Goal: Task Accomplishment & Management: Use online tool/utility

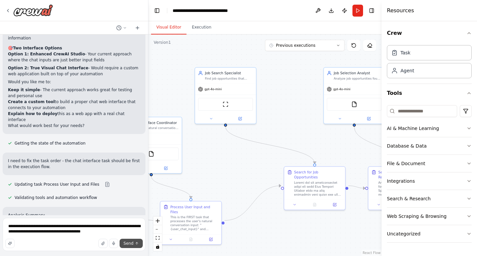
click at [130, 244] on span "Send" at bounding box center [129, 242] width 10 height 5
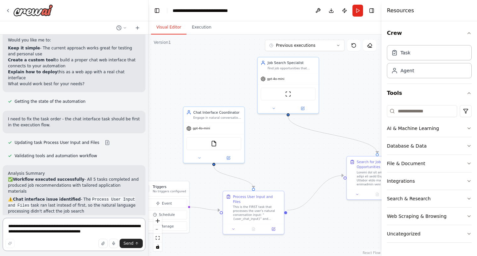
drag, startPoint x: 226, startPoint y: 165, endPoint x: 289, endPoint y: 155, distance: 63.4
click at [289, 155] on div ".deletable-edge-delete-btn { width: 20px; height: 20px; border: 0px solid #ffff…" at bounding box center [264, 144] width 233 height 221
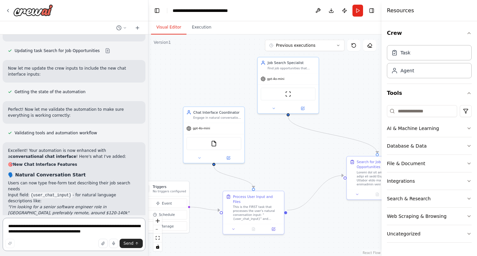
scroll to position [5598, 0]
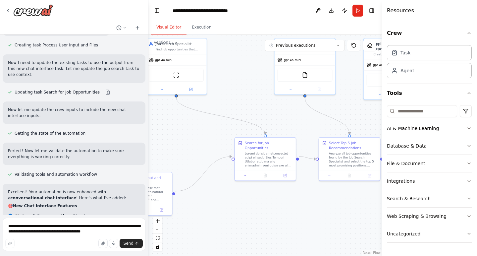
drag, startPoint x: 306, startPoint y: 171, endPoint x: 194, endPoint y: 152, distance: 113.8
click at [194, 152] on div ".deletable-edge-delete-btn { width: 20px; height: 20px; border: 0px solid #ffff…" at bounding box center [264, 144] width 233 height 221
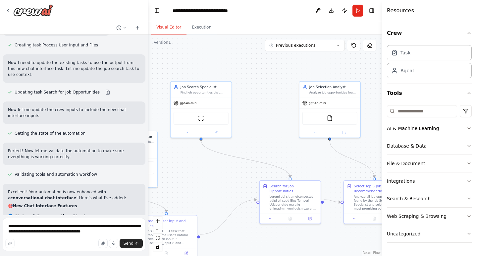
drag, startPoint x: 289, startPoint y: 110, endPoint x: 314, endPoint y: 153, distance: 49.7
click at [314, 153] on div ".deletable-edge-delete-btn { width: 20px; height: 20px; border: 0px solid #ffff…" at bounding box center [264, 144] width 233 height 221
click at [64, 232] on textarea "**********" at bounding box center [74, 234] width 143 height 33
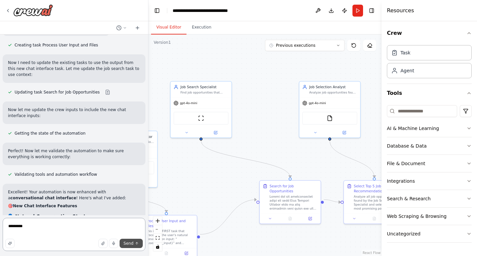
type textarea "*********"
click at [135, 245] on button "Send" at bounding box center [131, 242] width 23 height 9
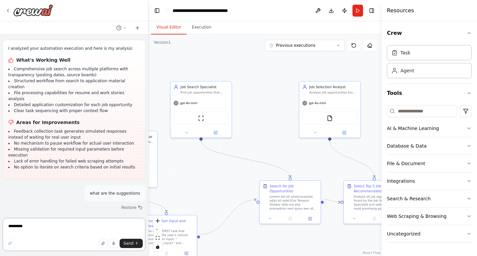
scroll to position [4812, 0]
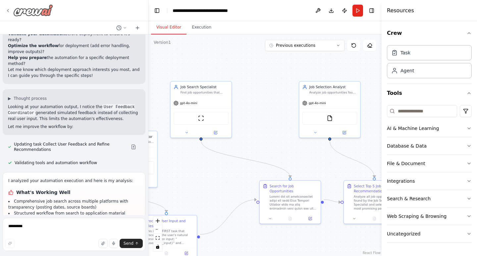
click at [7, 12] on icon at bounding box center [7, 10] width 5 height 5
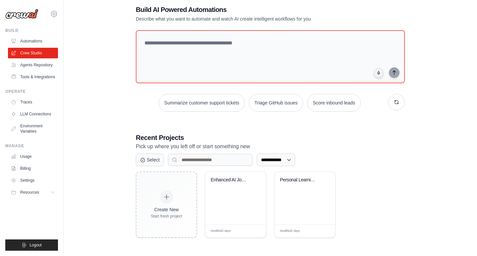
scroll to position [36, 0]
click at [38, 62] on link "Agents Repository" at bounding box center [34, 65] width 50 height 11
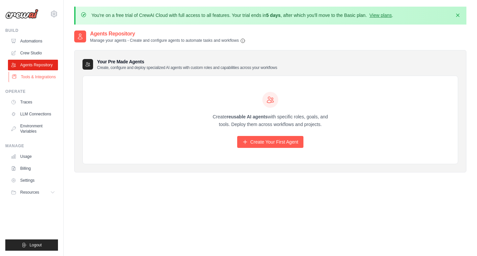
click at [39, 75] on link "Tools & Integrations" at bounding box center [34, 77] width 50 height 11
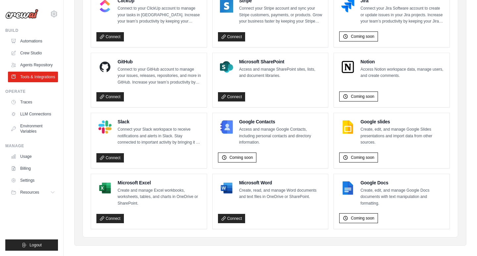
scroll to position [414, 0]
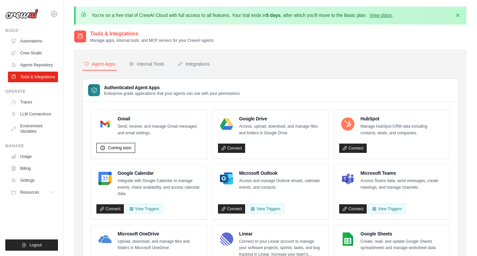
scroll to position [0, 0]
click at [32, 50] on link "Crew Studio" at bounding box center [34, 53] width 50 height 11
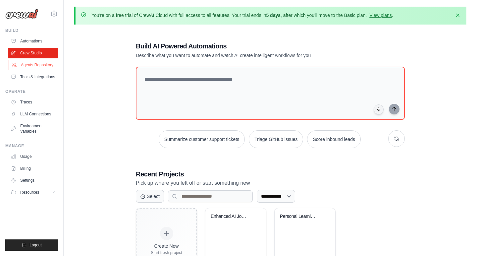
click at [32, 66] on link "Agents Repository" at bounding box center [34, 65] width 50 height 11
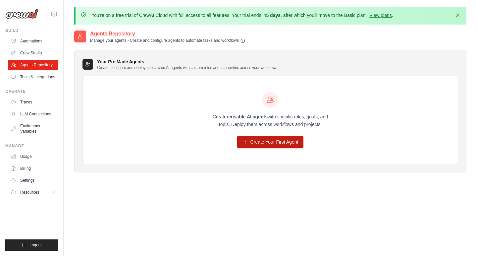
click at [254, 145] on link "Create Your First Agent" at bounding box center [270, 142] width 67 height 12
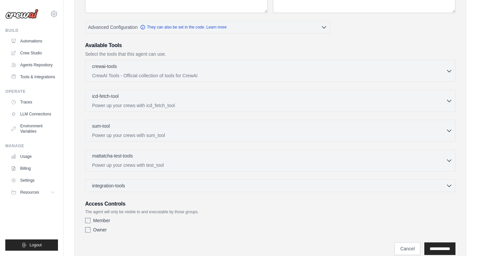
scroll to position [148, 0]
click at [260, 77] on div "crewai-tools 0 selected CrewAI Tools - Official collection of tools for CrewAI …" at bounding box center [270, 70] width 370 height 22
click at [450, 69] on icon "button" at bounding box center [449, 70] width 7 height 7
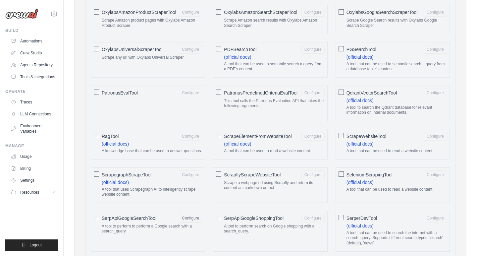
scroll to position [729, 0]
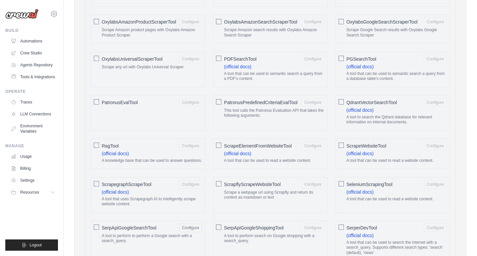
click at [470, 37] on div "You're on a free trial of CrewAI Cloud with full access to all features. Your t…" at bounding box center [270, 41] width 413 height 1527
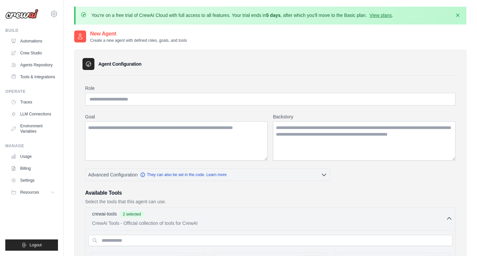
scroll to position [0, 0]
click at [229, 99] on input "Role" at bounding box center [270, 99] width 370 height 13
type input "**********"
click at [198, 132] on textarea "Goal" at bounding box center [176, 140] width 182 height 39
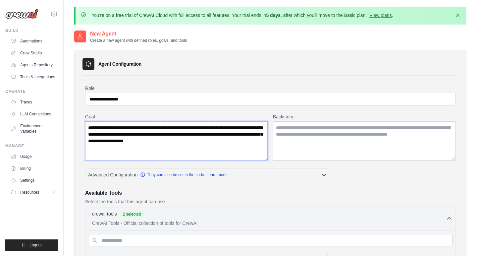
type textarea "**********"
click at [304, 144] on textarea "Backstory" at bounding box center [364, 140] width 182 height 39
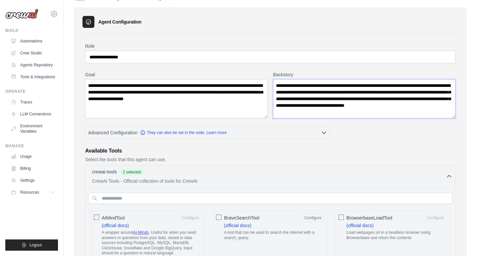
scroll to position [65, 0]
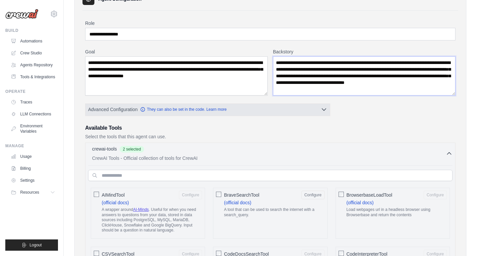
type textarea "**********"
click at [325, 111] on icon "button" at bounding box center [324, 109] width 7 height 7
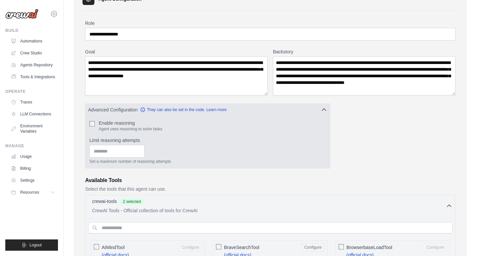
click at [95, 122] on div "Enable reasoning Agent uses reasoning to solve tasks" at bounding box center [207, 126] width 236 height 12
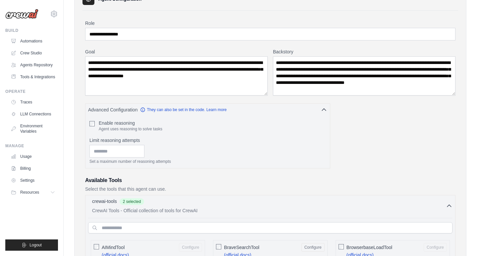
click at [160, 179] on h3 "Available Tools" at bounding box center [270, 180] width 370 height 8
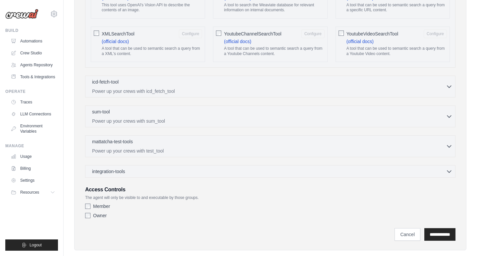
scroll to position [1322, 0]
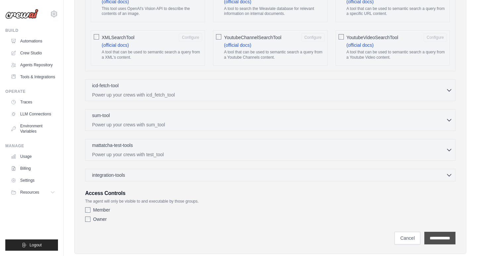
click at [449, 231] on input "**********" at bounding box center [439, 237] width 31 height 13
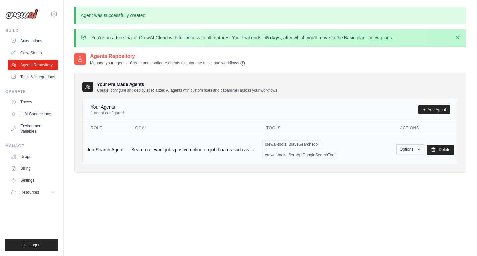
click at [408, 149] on button "Options" at bounding box center [410, 149] width 28 height 10
click at [387, 163] on link "Show" at bounding box center [401, 164] width 48 height 12
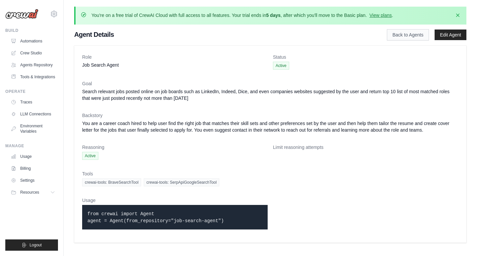
click at [410, 36] on link "Back to Agents" at bounding box center [408, 34] width 42 height 11
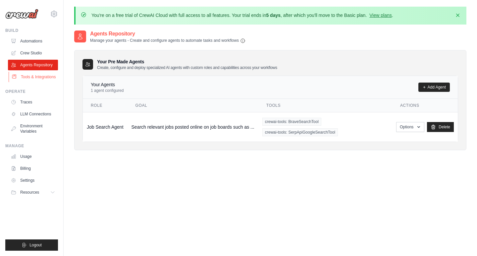
click at [38, 76] on link "Tools & Integrations" at bounding box center [34, 77] width 50 height 11
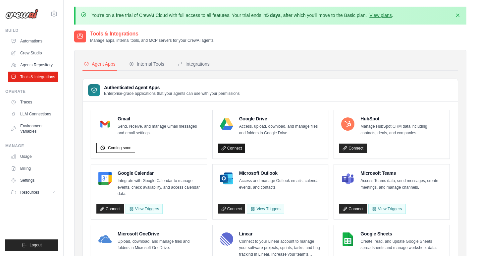
click at [240, 146] on link "Connect" at bounding box center [231, 147] width 27 height 9
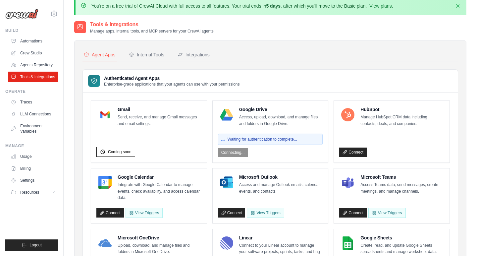
scroll to position [11, 0]
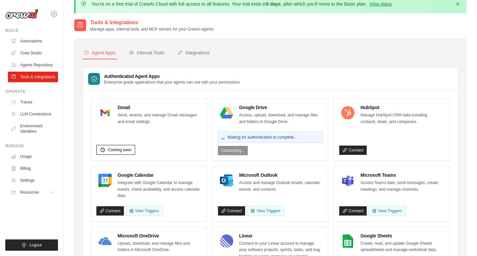
click at [234, 150] on div "Waiting for authentication to complete... Connecting..." at bounding box center [270, 142] width 105 height 26
click at [232, 150] on div "Waiting for authentication to complete... Connecting..." at bounding box center [270, 142] width 105 height 26
click at [235, 138] on span "Waiting for authentication to complete..." at bounding box center [263, 136] width 70 height 5
click at [38, 67] on link "Agents Repository" at bounding box center [34, 65] width 50 height 11
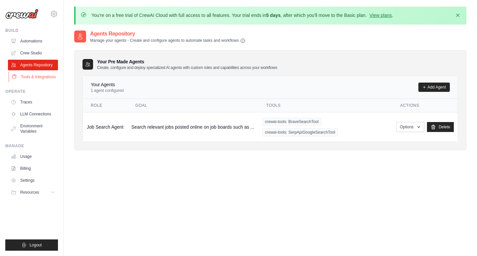
click at [38, 78] on link "Tools & Integrations" at bounding box center [34, 77] width 50 height 11
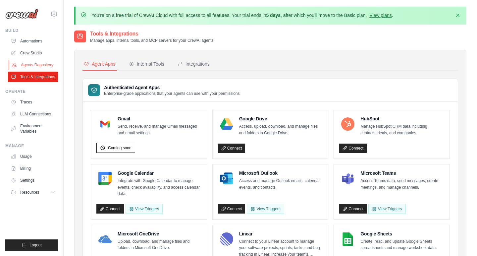
click at [39, 63] on link "Agents Repository" at bounding box center [34, 65] width 50 height 11
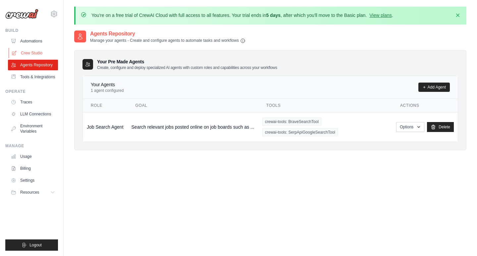
click at [36, 52] on link "Crew Studio" at bounding box center [34, 53] width 50 height 11
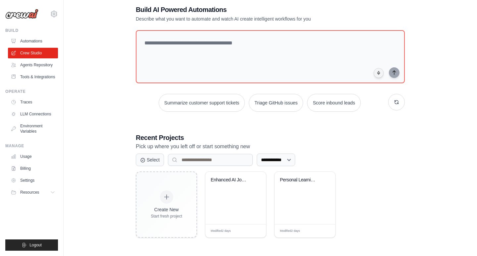
scroll to position [36, 0]
click at [316, 229] on div "Modified 2 days Edit" at bounding box center [305, 230] width 50 height 5
click at [236, 205] on div "Enhanced AI Job Search Automation" at bounding box center [235, 198] width 61 height 52
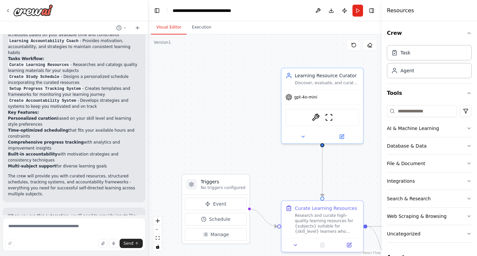
scroll to position [536, 0]
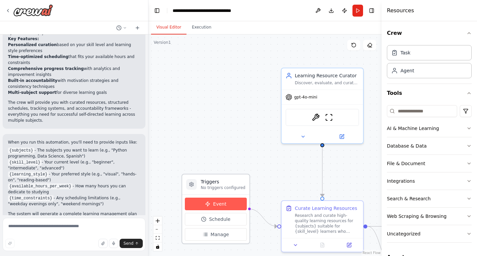
click at [219, 207] on button "Event" at bounding box center [216, 203] width 62 height 13
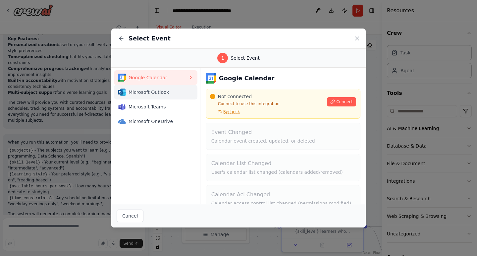
click at [152, 88] on div "Microsoft Outlook" at bounding box center [153, 92] width 70 height 8
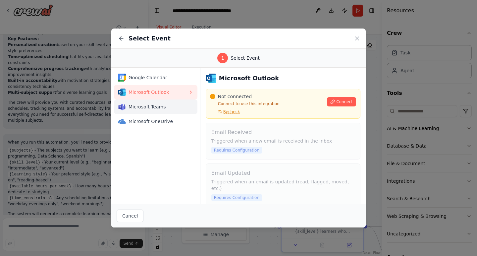
click at [153, 105] on span "Microsoft Teams" at bounding box center [158, 106] width 60 height 7
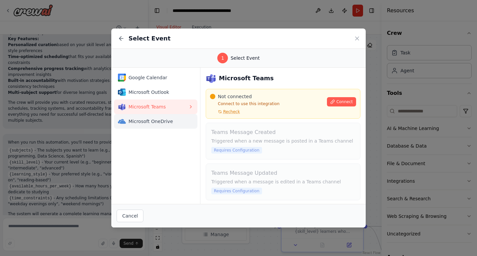
click at [154, 123] on span "Microsoft OneDrive" at bounding box center [158, 121] width 60 height 7
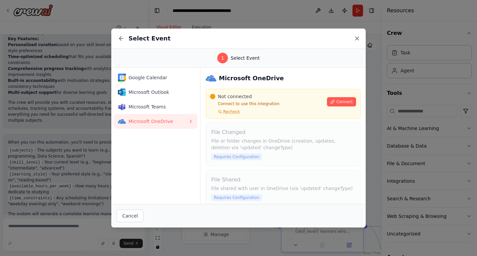
click at [357, 35] on icon at bounding box center [357, 38] width 7 height 7
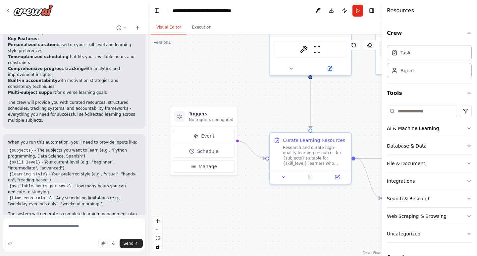
drag, startPoint x: 241, startPoint y: 163, endPoint x: 229, endPoint y: 95, distance: 69.0
click at [229, 95] on div ".deletable-edge-delete-btn { width: 20px; height: 20px; border: 0px solid #ffff…" at bounding box center [264, 144] width 233 height 221
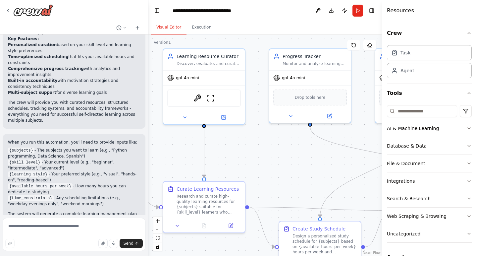
drag, startPoint x: 347, startPoint y: 117, endPoint x: 240, endPoint y: 165, distance: 116.9
click at [240, 165] on div ".deletable-edge-delete-btn { width: 20px; height: 20px; border: 0px solid #ffff…" at bounding box center [264, 144] width 233 height 221
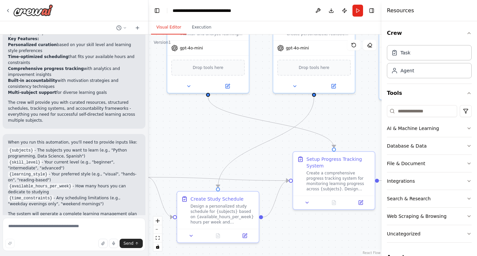
drag, startPoint x: 302, startPoint y: 185, endPoint x: 199, endPoint y: 155, distance: 107.0
click at [199, 155] on div ".deletable-edge-delete-btn { width: 20px; height: 20px; border: 0px solid #ffff…" at bounding box center [264, 144] width 233 height 221
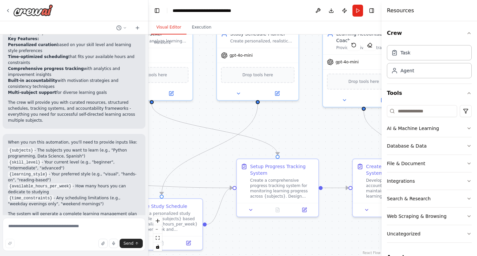
drag, startPoint x: 224, startPoint y: 147, endPoint x: 168, endPoint y: 154, distance: 56.4
click at [168, 154] on div ".deletable-edge-delete-btn { width: 20px; height: 20px; border: 0px solid #ffff…" at bounding box center [264, 144] width 233 height 221
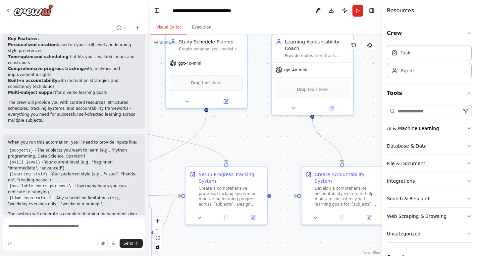
drag, startPoint x: 299, startPoint y: 241, endPoint x: 248, endPoint y: 249, distance: 51.9
click at [248, 249] on div ".deletable-edge-delete-btn { width: 20px; height: 20px; border: 0px solid #ffff…" at bounding box center [264, 144] width 233 height 221
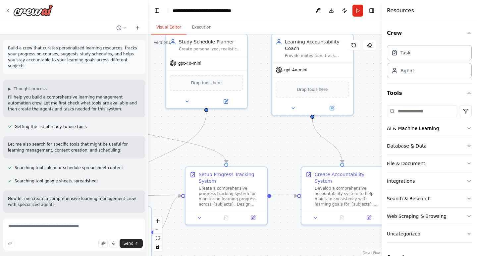
scroll to position [0, 0]
click at [345, 10] on button "Publish" at bounding box center [344, 11] width 11 height 12
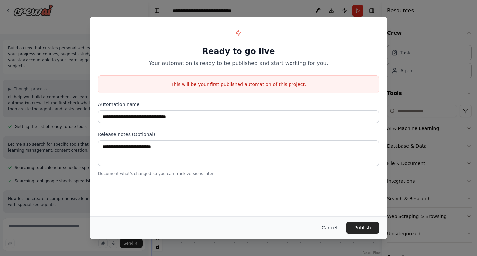
click at [332, 225] on button "Cancel" at bounding box center [329, 228] width 26 height 12
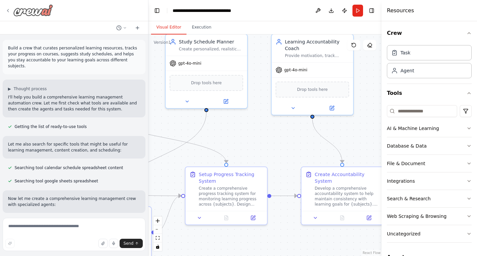
click at [7, 10] on icon at bounding box center [7, 10] width 5 height 5
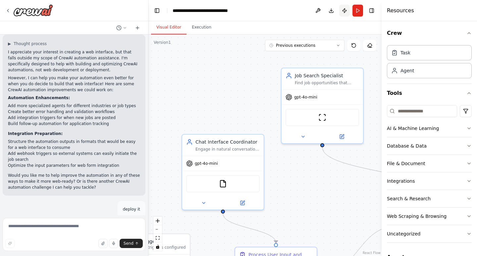
scroll to position [6588, 0]
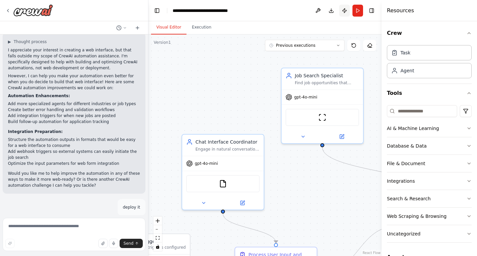
click at [345, 10] on button "Publish" at bounding box center [344, 11] width 11 height 12
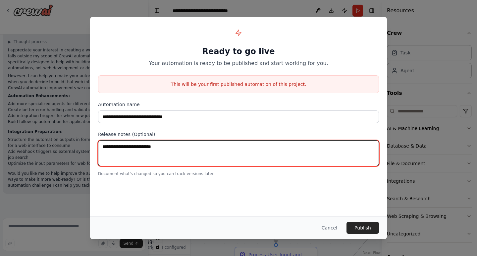
click at [193, 153] on textarea at bounding box center [238, 153] width 281 height 26
click at [103, 146] on textarea "**********" at bounding box center [238, 153] width 281 height 26
type textarea "**********"
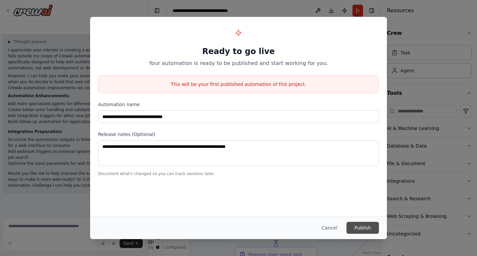
click at [363, 230] on button "Publish" at bounding box center [362, 228] width 32 height 12
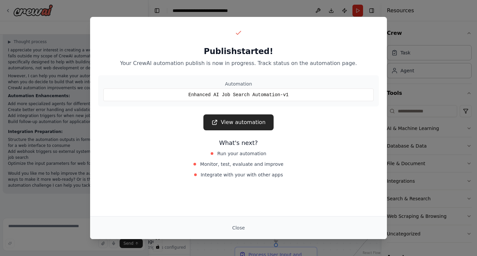
click at [261, 127] on link "View automation" at bounding box center [238, 122] width 70 height 16
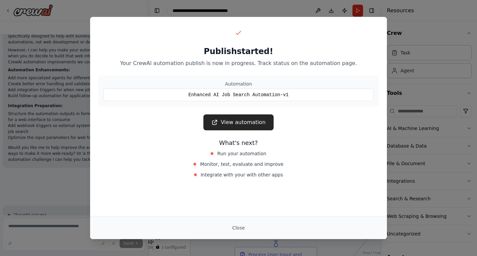
scroll to position [6652, 0]
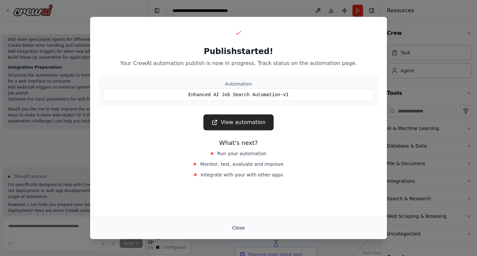
click at [241, 228] on button "Close" at bounding box center [238, 228] width 23 height 12
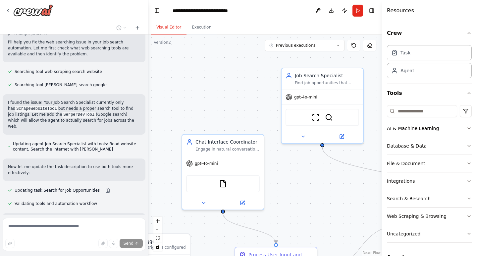
scroll to position [7019, 0]
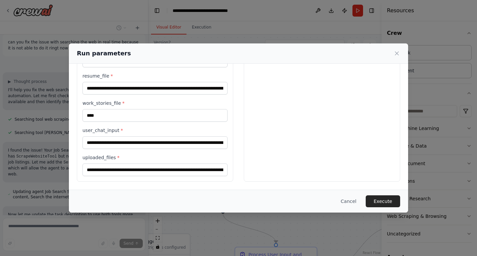
scroll to position [285, 0]
click at [389, 196] on button "Execute" at bounding box center [383, 201] width 34 height 12
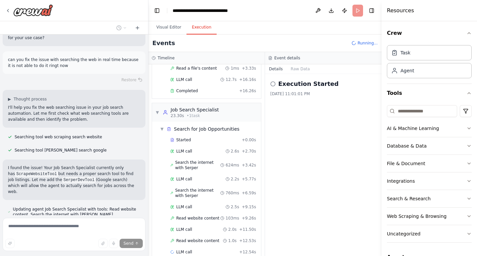
scroll to position [77, 0]
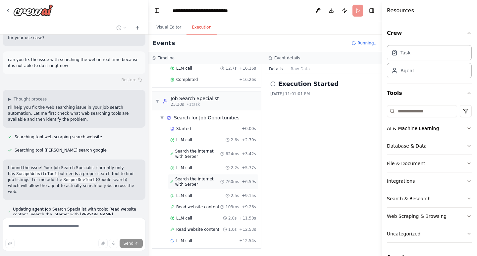
click at [196, 185] on span "Search the internet with Serper" at bounding box center [197, 181] width 45 height 11
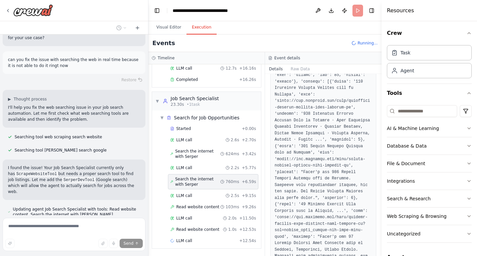
scroll to position [144, 0]
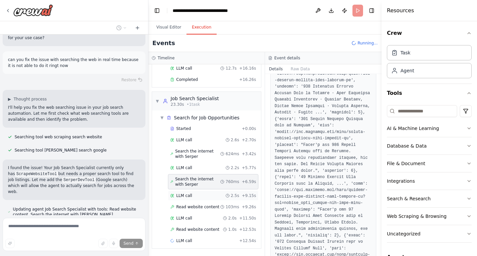
click at [211, 196] on div "LLM call 2.5s + 9.15s" at bounding box center [213, 195] width 86 height 5
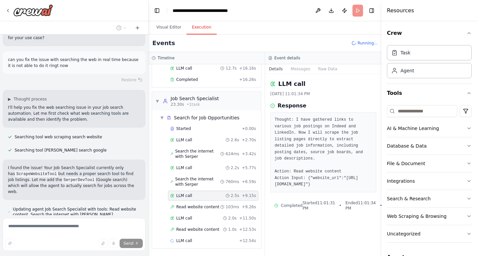
scroll to position [0, 0]
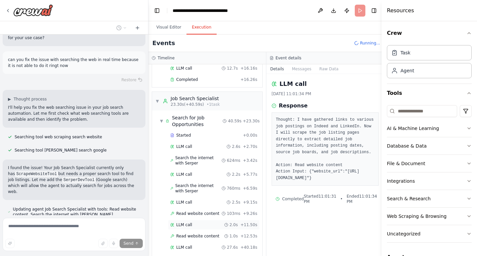
click at [192, 225] on div "LLM call 2.0s + 11.50s" at bounding box center [213, 224] width 87 height 5
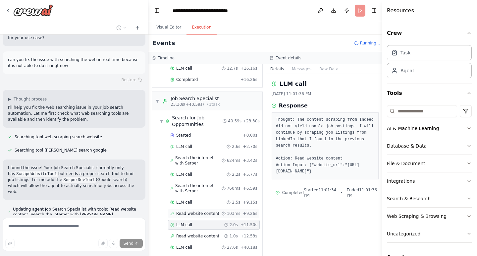
click at [196, 211] on span "Read website content" at bounding box center [197, 213] width 43 height 5
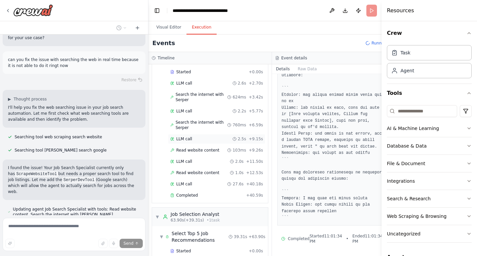
scroll to position [140, 0]
click at [204, 194] on div "Completed" at bounding box center [206, 194] width 73 height 5
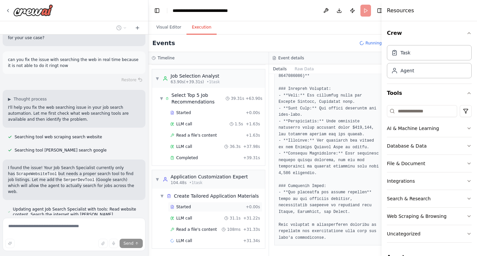
scroll to position [0, 0]
click at [207, 214] on div "LLM call 31.1s + 31.22s" at bounding box center [215, 218] width 94 height 10
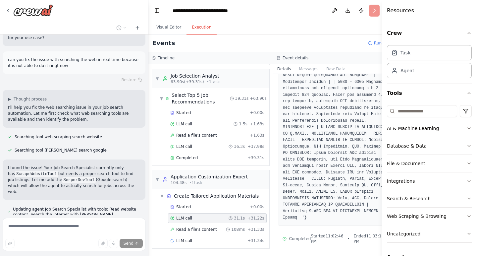
scroll to position [725, 0]
click at [204, 230] on span "Read a file's content" at bounding box center [196, 229] width 41 height 5
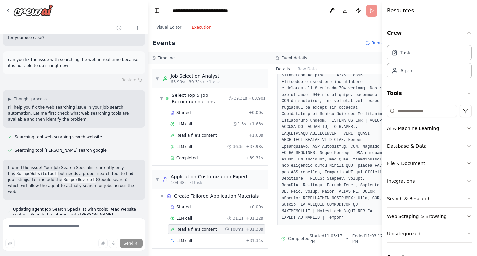
scroll to position [2361, 0]
click at [216, 238] on div "LLM call + 31.34s" at bounding box center [216, 240] width 93 height 5
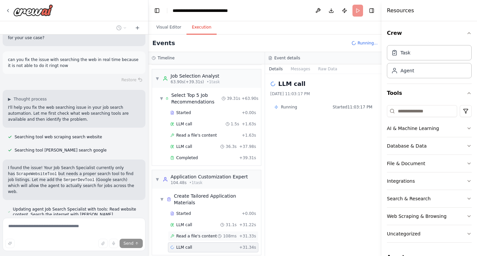
click at [216, 233] on div "Read a file's content 108ms + 31.33s" at bounding box center [213, 235] width 86 height 5
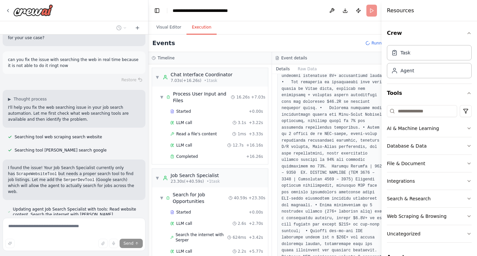
scroll to position [0, 0]
click at [161, 198] on span "▼" at bounding box center [161, 197] width 3 height 5
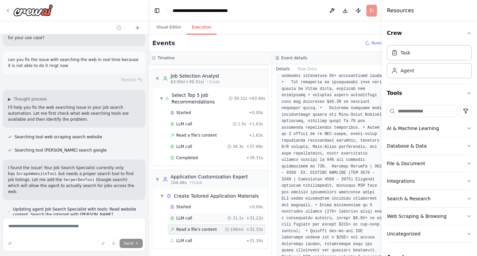
scroll to position [144, 0]
click at [183, 219] on span "LLM call" at bounding box center [184, 217] width 16 height 5
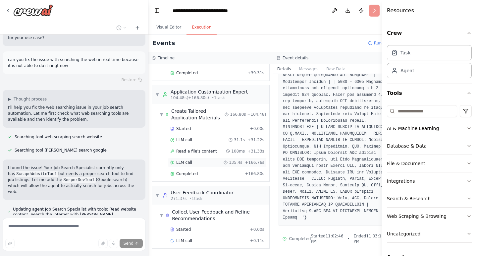
scroll to position [228, 0]
click at [199, 165] on div "LLM call 135.4s + 166.76s" at bounding box center [217, 162] width 94 height 5
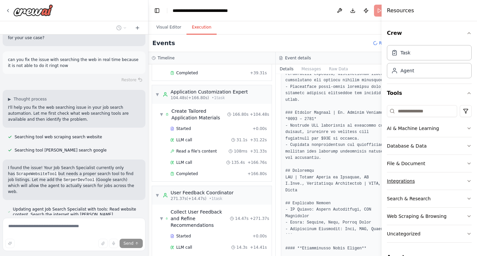
scroll to position [3748, 0]
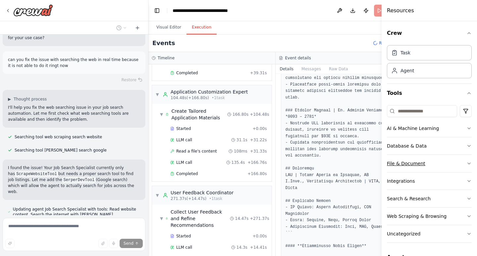
click at [420, 166] on div "File & Document" at bounding box center [406, 163] width 38 height 7
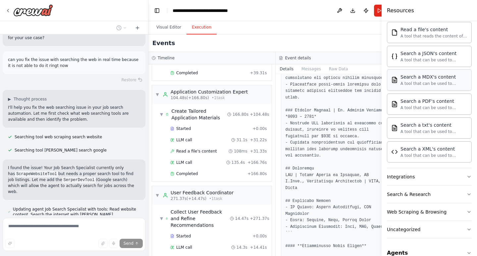
scroll to position [201, 0]
click at [419, 178] on button "Integrations" at bounding box center [429, 175] width 85 height 17
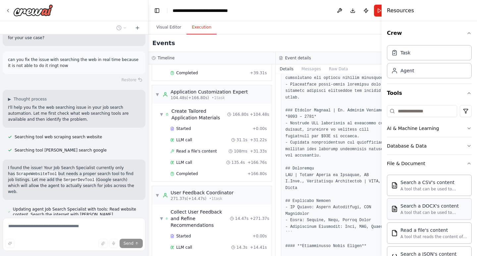
scroll to position [0, 0]
click at [471, 160] on button "File & Document" at bounding box center [429, 163] width 85 height 17
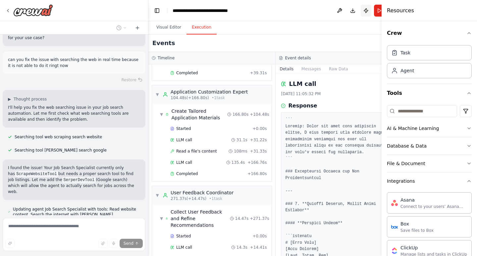
click at [361, 12] on button "Publish" at bounding box center [366, 11] width 11 height 12
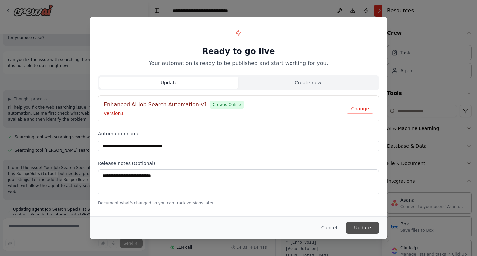
click at [359, 227] on button "Update" at bounding box center [362, 228] width 33 height 12
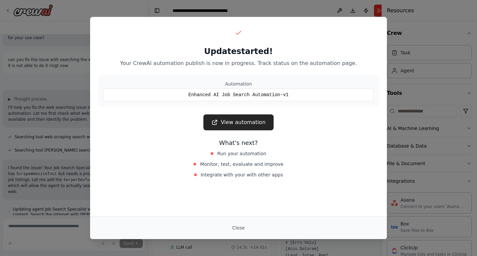
click at [256, 125] on link "View automation" at bounding box center [238, 122] width 70 height 16
click at [238, 228] on button "Close" at bounding box center [238, 228] width 23 height 12
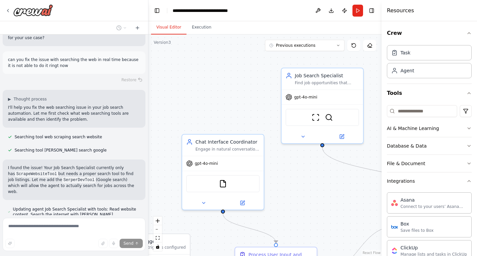
click at [168, 29] on button "Visual Editor" at bounding box center [168, 28] width 35 height 14
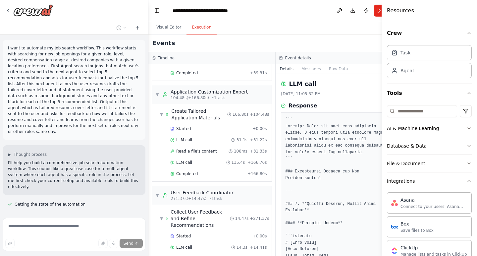
click at [200, 28] on button "Execution" at bounding box center [201, 28] width 30 height 14
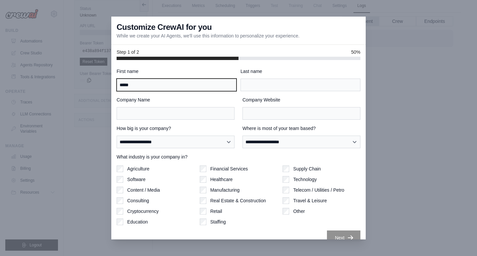
type input "****"
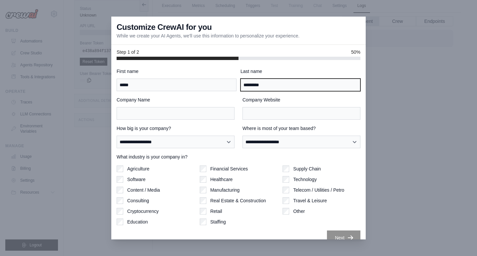
type input "*********"
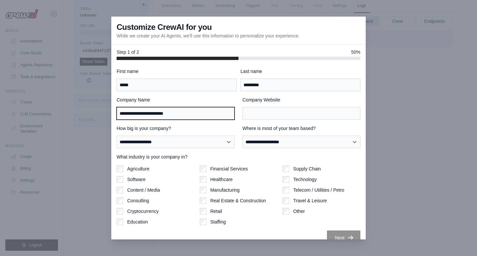
type input "**********"
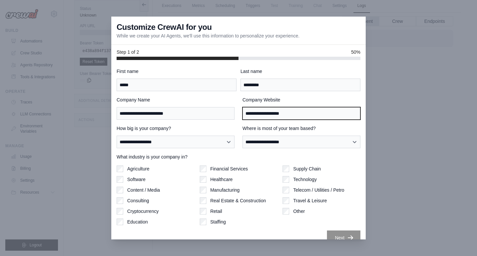
type input "**********"
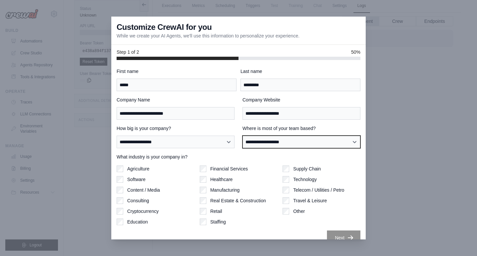
select select "**********"
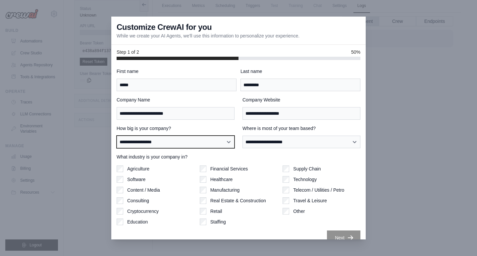
select select "**********"
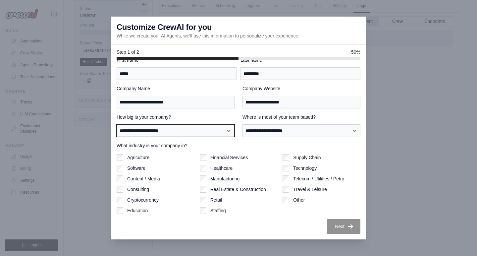
scroll to position [11, 0]
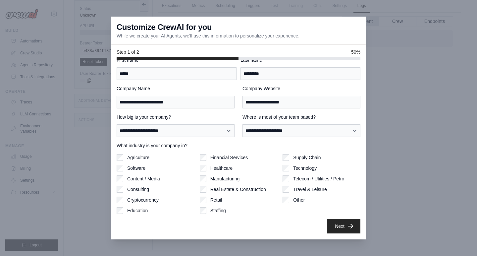
click at [341, 225] on button "Next" at bounding box center [343, 226] width 33 height 15
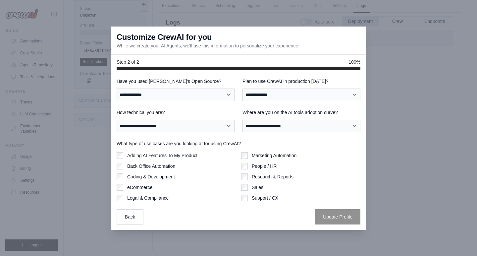
scroll to position [0, 0]
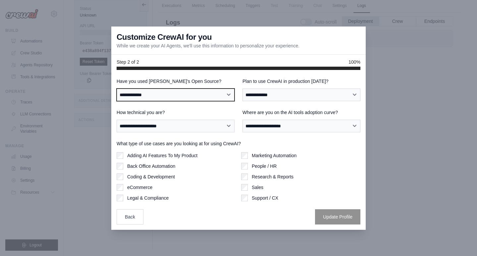
select select "**"
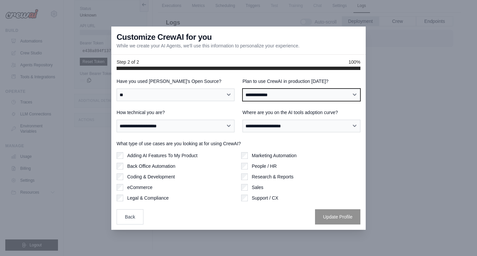
select select "****"
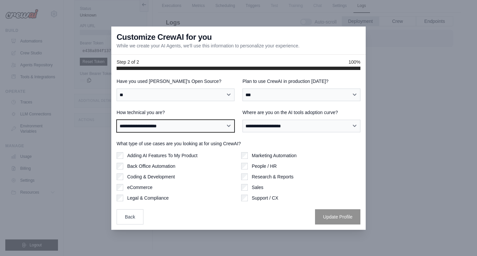
select select "**********"
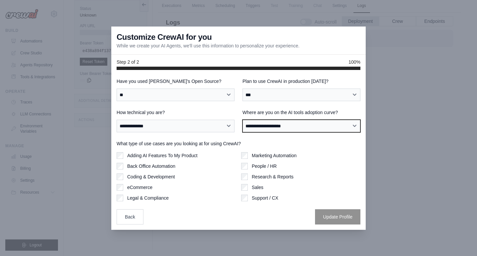
select select "**********"
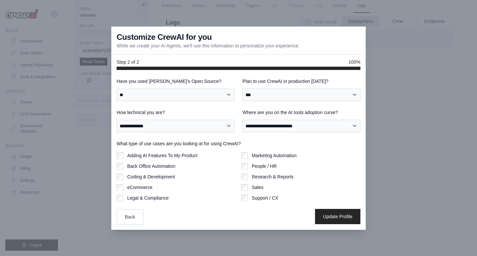
click at [324, 212] on button "Update Profile" at bounding box center [337, 216] width 45 height 15
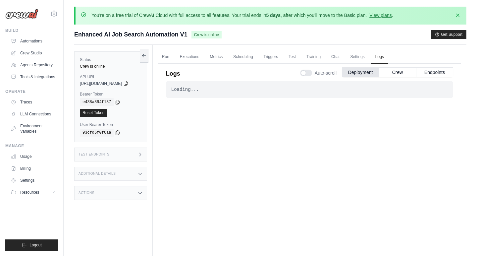
click at [127, 83] on icon at bounding box center [126, 83] width 4 height 4
click at [143, 152] on icon at bounding box center [139, 154] width 5 height 5
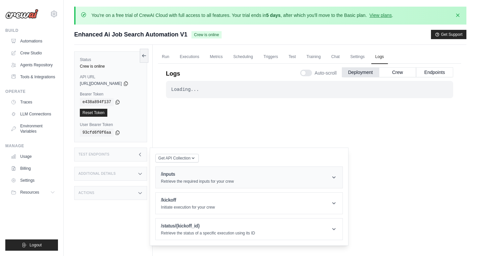
click at [179, 178] on p "Retrieve the required inputs for your crew" at bounding box center [197, 180] width 73 height 5
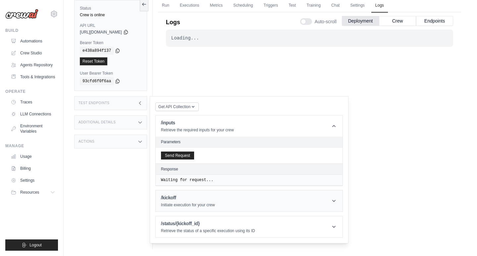
scroll to position [51, 0]
click at [193, 159] on button "Send Request" at bounding box center [177, 155] width 33 height 8
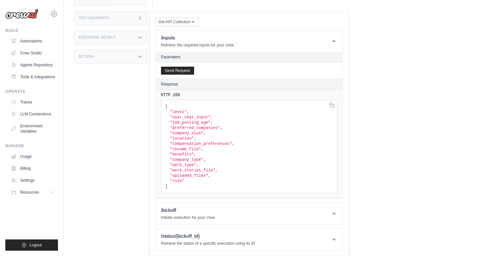
scroll to position [136, 0]
click at [189, 113] on span "," at bounding box center [188, 112] width 2 height 5
click at [189, 116] on span ""user_chat_input"" at bounding box center [190, 117] width 40 height 5
click at [188, 132] on span ""company_size"" at bounding box center [186, 133] width 33 height 5
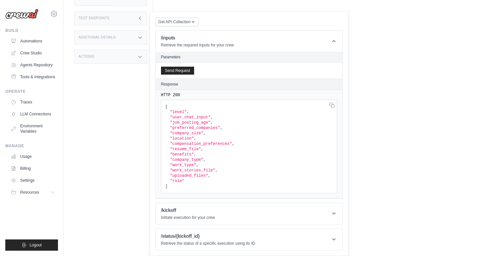
click at [189, 147] on span ""resume_file"" at bounding box center [185, 149] width 31 height 5
click at [203, 218] on p "Initiate execution for your crew" at bounding box center [188, 217] width 54 height 5
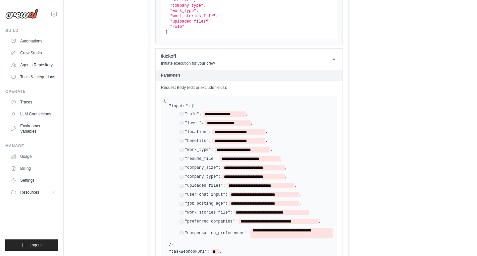
scroll to position [290, 0]
click at [216, 113] on span "**********" at bounding box center [224, 113] width 43 height 5
drag, startPoint x: 212, startPoint y: 113, endPoint x: 248, endPoint y: 113, distance: 35.8
click at [246, 113] on span "**********" at bounding box center [224, 113] width 43 height 5
drag, startPoint x: 215, startPoint y: 122, endPoint x: 252, endPoint y: 120, distance: 36.8
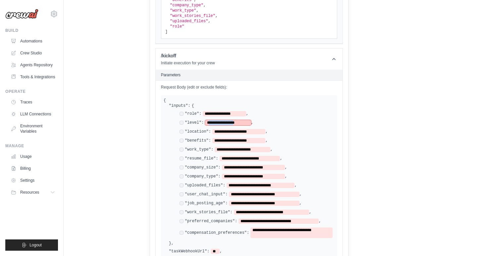
click at [251, 120] on span "**********" at bounding box center [228, 122] width 46 height 5
drag, startPoint x: 222, startPoint y: 130, endPoint x: 266, endPoint y: 131, distance: 44.4
click at [265, 131] on span "**********" at bounding box center [238, 131] width 53 height 5
drag, startPoint x: 224, startPoint y: 138, endPoint x: 267, endPoint y: 139, distance: 43.1
click at [265, 139] on span "**********" at bounding box center [238, 140] width 53 height 5
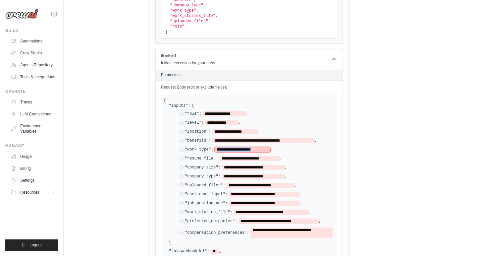
drag, startPoint x: 224, startPoint y: 149, endPoint x: 271, endPoint y: 150, distance: 46.4
click at [270, 150] on span "**********" at bounding box center [243, 149] width 56 height 5
drag, startPoint x: 229, startPoint y: 156, endPoint x: 277, endPoint y: 160, distance: 47.2
click at [277, 160] on div "**********" at bounding box center [254, 174] width 160 height 127
click at [243, 161] on div "**********" at bounding box center [254, 174] width 160 height 127
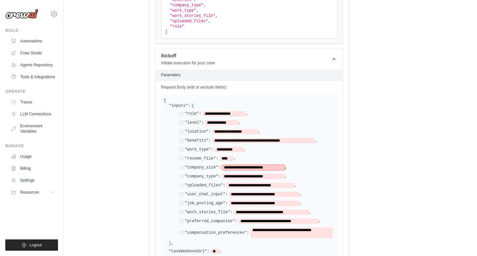
click at [233, 166] on span "**********" at bounding box center [253, 167] width 63 height 5
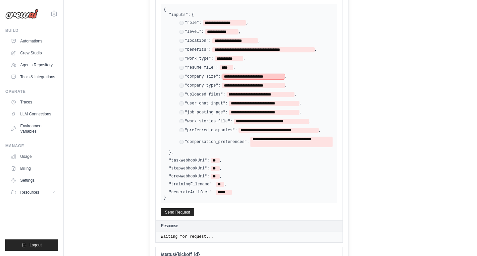
scroll to position [382, 0]
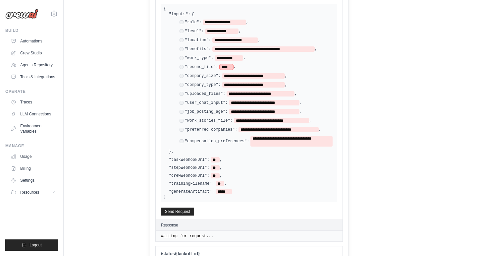
click at [233, 64] on span "****" at bounding box center [227, 66] width 14 height 5
drag, startPoint x: 232, startPoint y: 73, endPoint x: 285, endPoint y: 75, distance: 52.4
click at [285, 76] on span "**********" at bounding box center [253, 75] width 63 height 5
drag, startPoint x: 233, startPoint y: 82, endPoint x: 285, endPoint y: 83, distance: 52.3
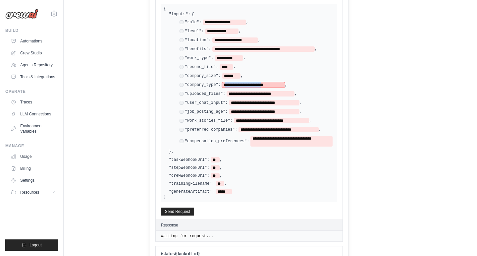
click at [285, 83] on span "**********" at bounding box center [253, 84] width 63 height 5
drag, startPoint x: 237, startPoint y: 91, endPoint x: 296, endPoint y: 91, distance: 58.6
click at [294, 91] on span "**********" at bounding box center [261, 93] width 68 height 5
click at [232, 65] on span "****" at bounding box center [227, 66] width 14 height 5
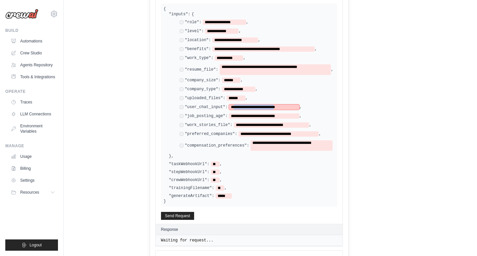
drag, startPoint x: 241, startPoint y: 105, endPoint x: 301, endPoint y: 105, distance: 60.3
click at [299, 105] on span "**********" at bounding box center [264, 106] width 70 height 5
click at [274, 114] on span "**********" at bounding box center [264, 115] width 70 height 5
drag, startPoint x: 240, startPoint y: 114, endPoint x: 301, endPoint y: 113, distance: 61.0
click at [299, 113] on span "**********" at bounding box center [264, 115] width 70 height 5
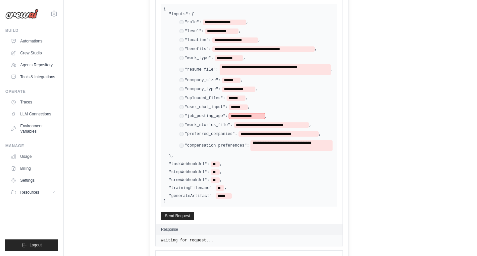
click at [241, 113] on span "**********" at bounding box center [247, 115] width 36 height 5
drag, startPoint x: 245, startPoint y: 121, endPoint x: 310, endPoint y: 123, distance: 65.6
click at [309, 123] on span "**********" at bounding box center [271, 124] width 75 height 5
click at [259, 131] on span "**********" at bounding box center [278, 133] width 80 height 5
drag, startPoint x: 249, startPoint y: 130, endPoint x: 319, endPoint y: 130, distance: 69.9
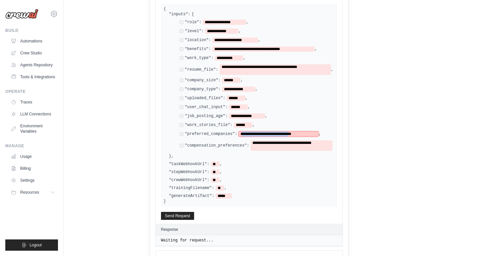
click at [319, 131] on span "**********" at bounding box center [278, 133] width 80 height 5
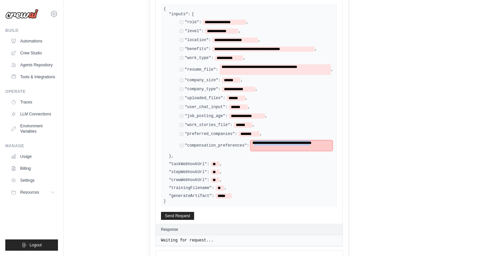
drag, startPoint x: 285, startPoint y: 143, endPoint x: 262, endPoint y: 139, distance: 23.3
click at [262, 140] on span "**********" at bounding box center [291, 145] width 82 height 11
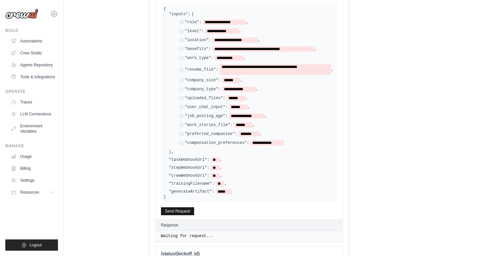
click at [191, 207] on button "Send Request" at bounding box center [177, 211] width 33 height 8
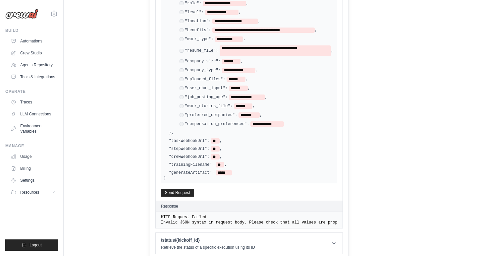
scroll to position [400, 0]
click at [202, 215] on pre "HTTP Request Failed" at bounding box center [249, 217] width 176 height 5
click at [185, 189] on button "Send Request" at bounding box center [177, 192] width 33 height 8
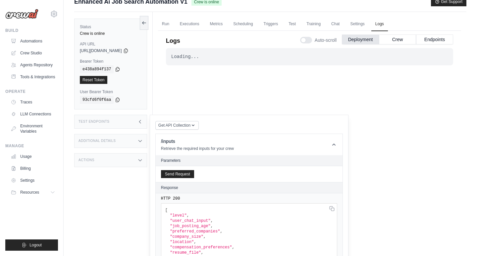
scroll to position [30, 0]
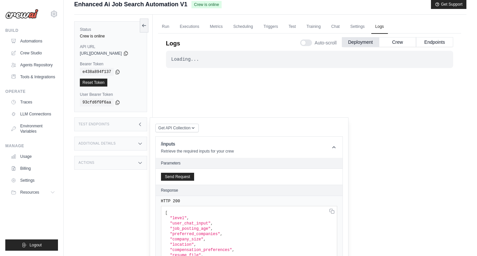
click at [106, 128] on div "Test Endpoints" at bounding box center [110, 124] width 73 height 14
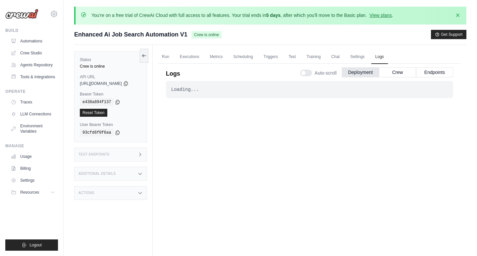
scroll to position [0, 0]
click at [169, 54] on link "Run" at bounding box center [165, 57] width 15 height 14
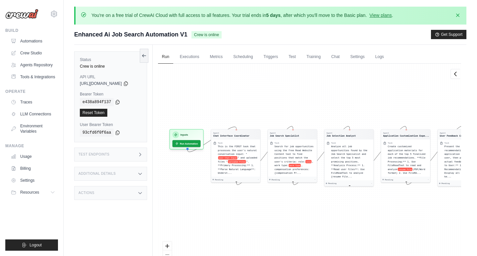
drag, startPoint x: 199, startPoint y: 109, endPoint x: 242, endPoint y: 91, distance: 46.9
click at [242, 92] on div "Agent Chat Interface Coordinator Task This is the FIRST task that processes the…" at bounding box center [309, 172] width 303 height 217
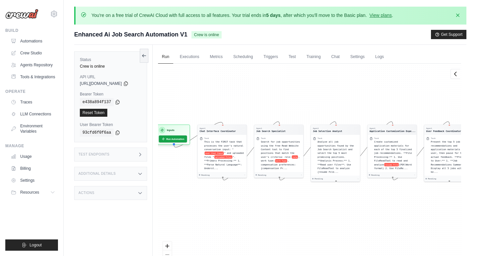
drag, startPoint x: 383, startPoint y: 99, endPoint x: 370, endPoint y: 95, distance: 14.2
click at [370, 95] on div "Agent Chat Interface Coordinator Task This is the FIRST task that processes the…" at bounding box center [309, 172] width 303 height 217
click at [199, 60] on link "Executions" at bounding box center [189, 57] width 27 height 14
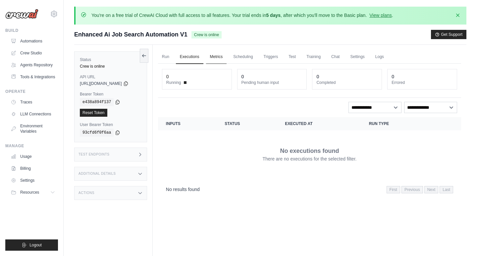
click at [220, 58] on link "Metrics" at bounding box center [216, 57] width 21 height 14
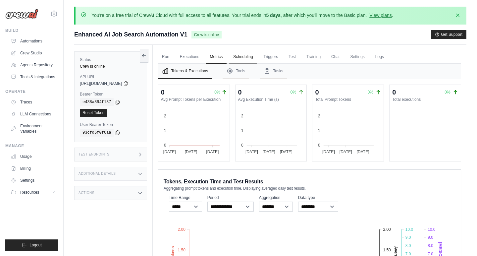
click at [252, 55] on link "Scheduling" at bounding box center [242, 57] width 27 height 14
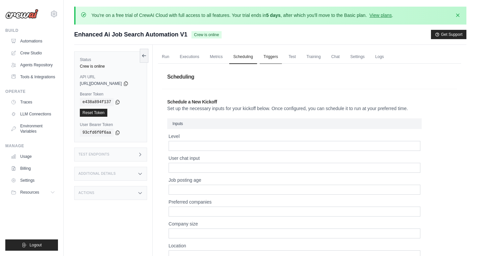
click at [281, 57] on link "Triggers" at bounding box center [271, 57] width 23 height 14
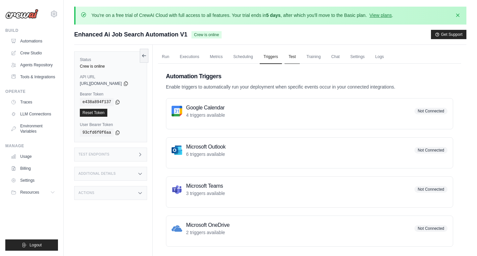
click at [297, 58] on link "Test" at bounding box center [291, 57] width 15 height 14
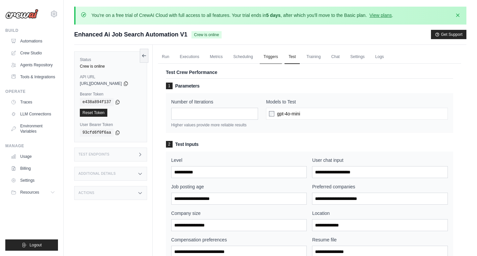
click at [273, 57] on link "Triggers" at bounding box center [271, 57] width 23 height 14
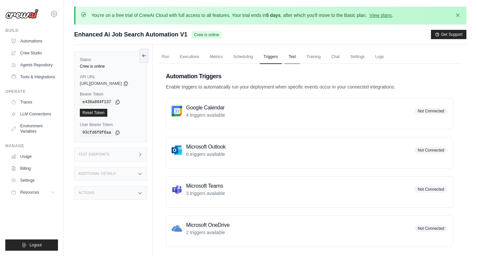
click at [295, 58] on link "Test" at bounding box center [291, 57] width 15 height 14
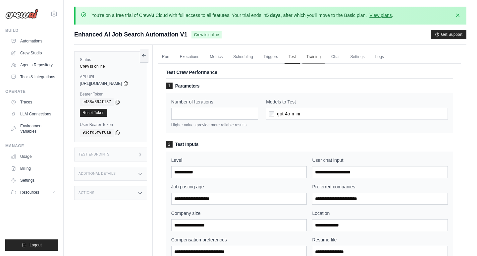
click at [321, 59] on link "Training" at bounding box center [313, 57] width 22 height 14
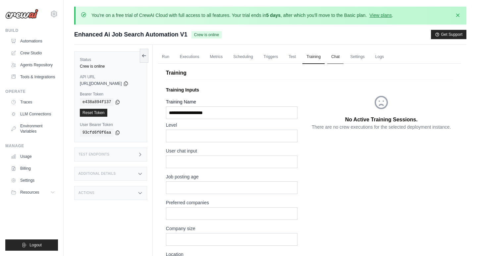
click at [343, 56] on link "Chat" at bounding box center [335, 57] width 16 height 14
click at [170, 58] on link "Run" at bounding box center [165, 57] width 15 height 14
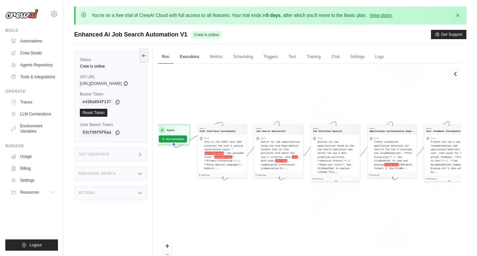
click at [195, 58] on link "Executions" at bounding box center [189, 57] width 27 height 14
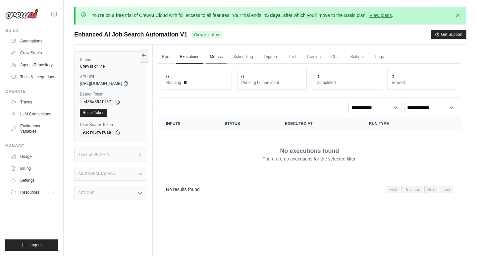
click at [223, 56] on link "Metrics" at bounding box center [216, 57] width 21 height 14
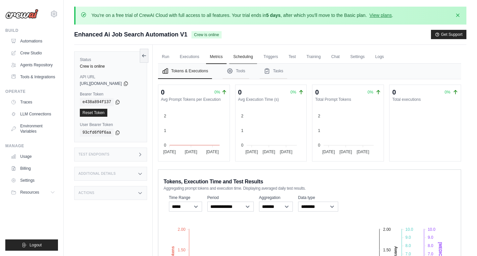
click at [242, 57] on link "Scheduling" at bounding box center [242, 57] width 27 height 14
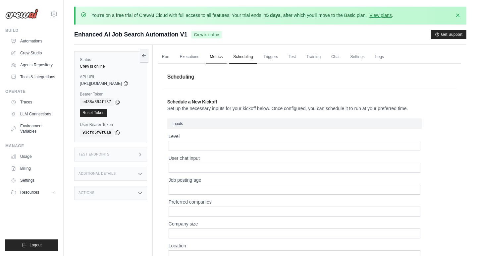
click at [225, 58] on link "Metrics" at bounding box center [216, 57] width 21 height 14
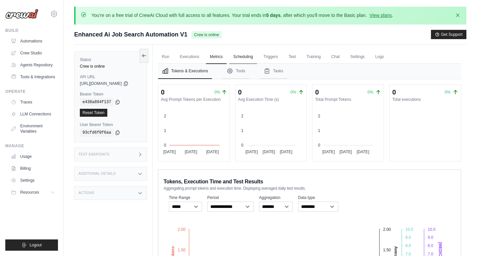
click at [253, 55] on link "Scheduling" at bounding box center [242, 57] width 27 height 14
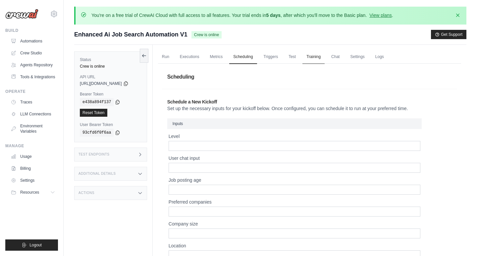
click at [317, 55] on link "Training" at bounding box center [313, 57] width 22 height 14
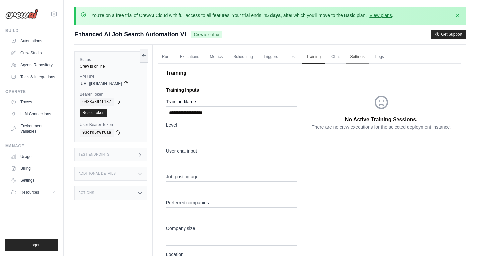
click at [363, 57] on link "Settings" at bounding box center [357, 57] width 22 height 14
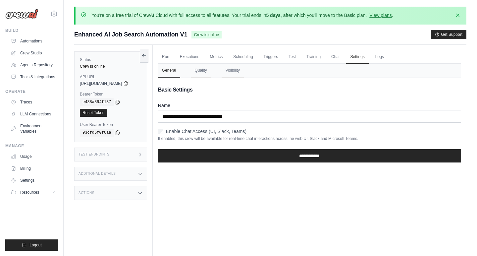
click at [230, 142] on form "**********" at bounding box center [309, 135] width 303 height 66
click at [220, 57] on link "Metrics" at bounding box center [216, 57] width 21 height 14
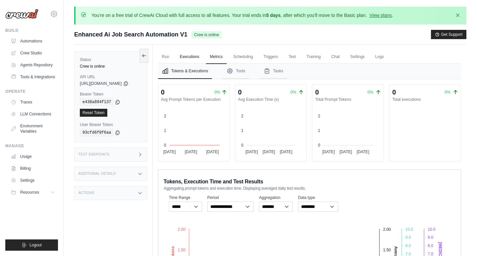
click at [192, 57] on link "Executions" at bounding box center [189, 57] width 27 height 14
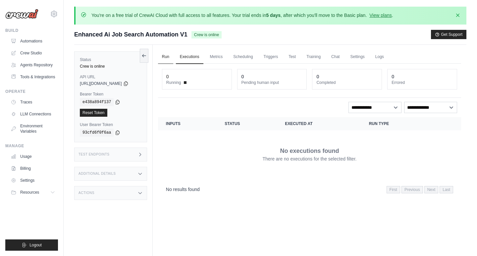
click at [172, 56] on link "Run" at bounding box center [165, 57] width 15 height 14
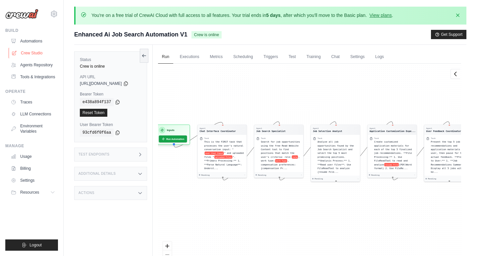
click at [38, 53] on link "Crew Studio" at bounding box center [34, 53] width 50 height 11
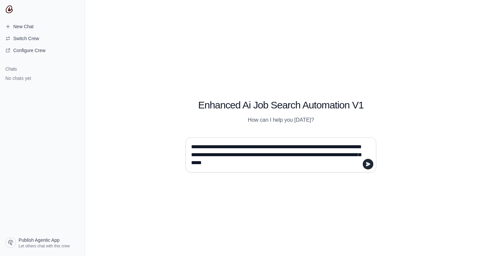
type textarea "**********"
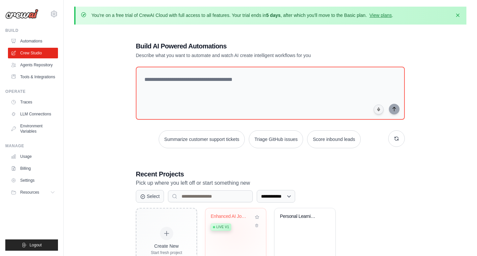
click at [232, 232] on div "Enhanced AI Job Search Automation Live v1" at bounding box center [235, 232] width 61 height 48
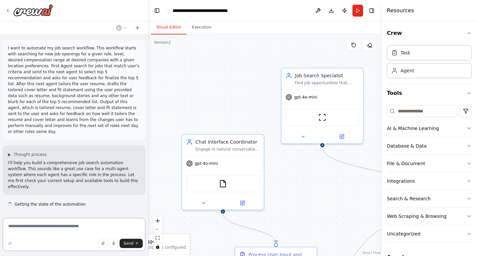
click at [51, 227] on textarea at bounding box center [74, 234] width 143 height 33
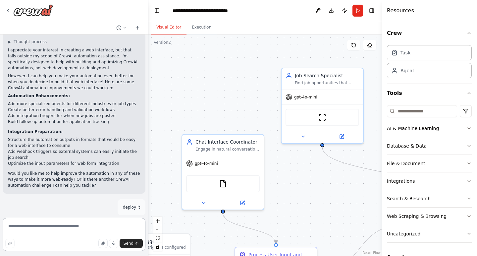
click at [46, 227] on textarea at bounding box center [74, 234] width 143 height 33
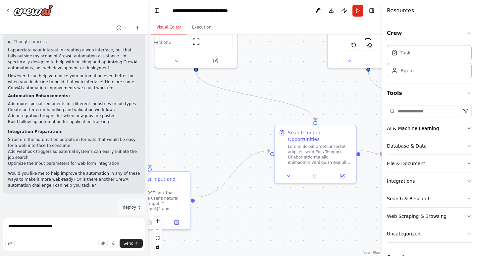
drag, startPoint x: 328, startPoint y: 191, endPoint x: 202, endPoint y: 115, distance: 147.2
click at [202, 115] on div ".deletable-edge-delete-btn { width: 20px; height: 20px; border: 0px solid #ffff…" at bounding box center [264, 144] width 233 height 221
click at [71, 226] on textarea "**********" at bounding box center [74, 234] width 143 height 33
type textarea "**********"
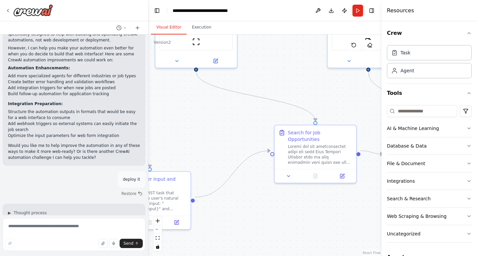
scroll to position [6652, 0]
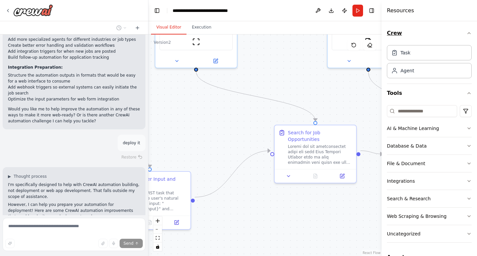
click at [469, 34] on icon "button" at bounding box center [468, 32] width 5 height 5
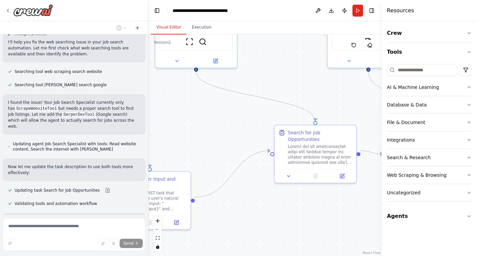
scroll to position [7019, 0]
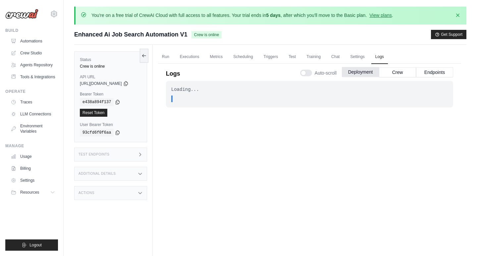
click at [362, 69] on button "Deployment" at bounding box center [360, 72] width 37 height 10
click at [391, 69] on button "Crew" at bounding box center [397, 72] width 37 height 10
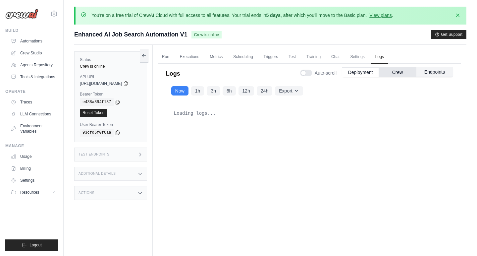
click at [431, 72] on button "Endpoints" at bounding box center [434, 72] width 37 height 10
click at [362, 72] on button "Deployment" at bounding box center [360, 72] width 37 height 10
